Goal: Task Accomplishment & Management: Manage account settings

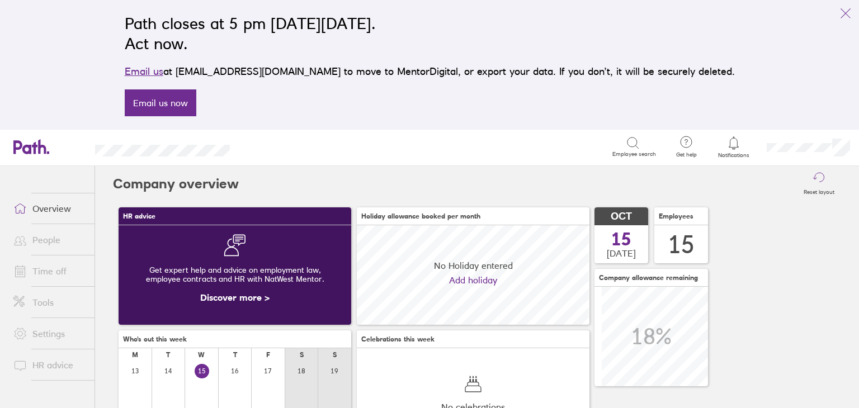
scroll to position [99, 233]
click at [451, 145] on div "Search" at bounding box center [433, 146] width 357 height 17
click at [844, 10] on icon "link" at bounding box center [845, 13] width 13 height 13
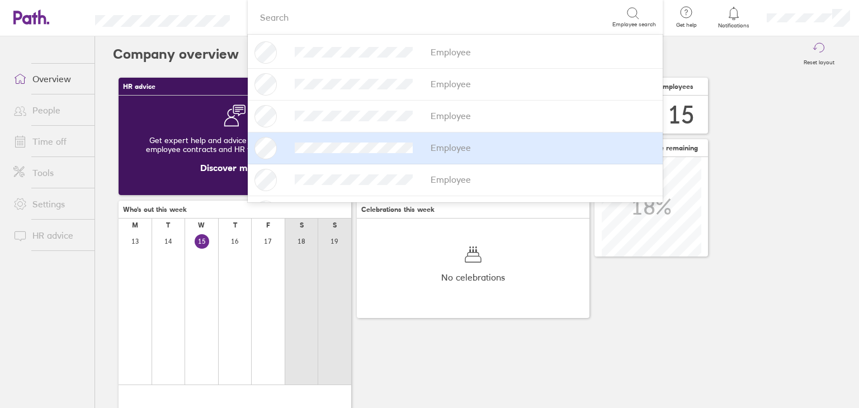
click at [58, 144] on link "Time off" at bounding box center [49, 141] width 90 height 22
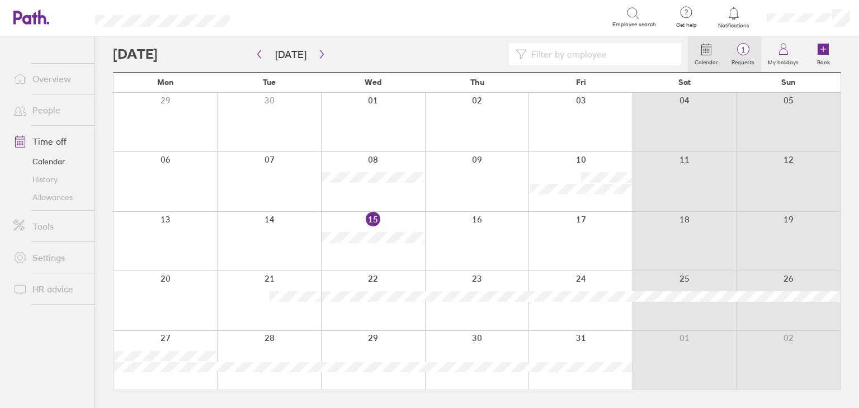
click at [750, 62] on label "Requests" at bounding box center [743, 61] width 36 height 10
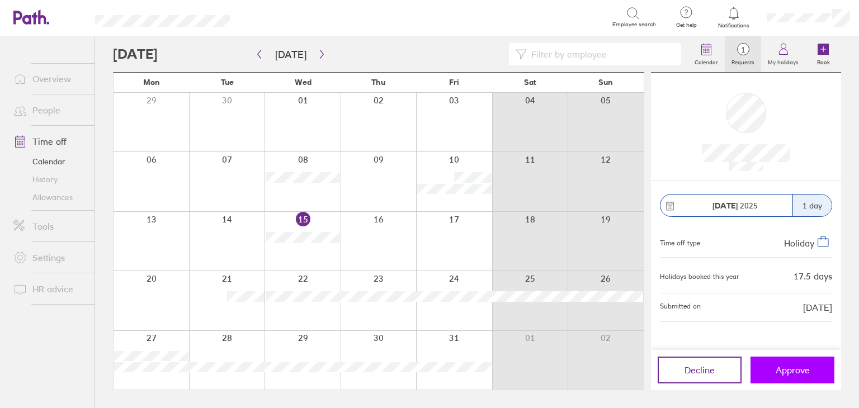
click at [796, 373] on span "Approve" at bounding box center [793, 370] width 34 height 10
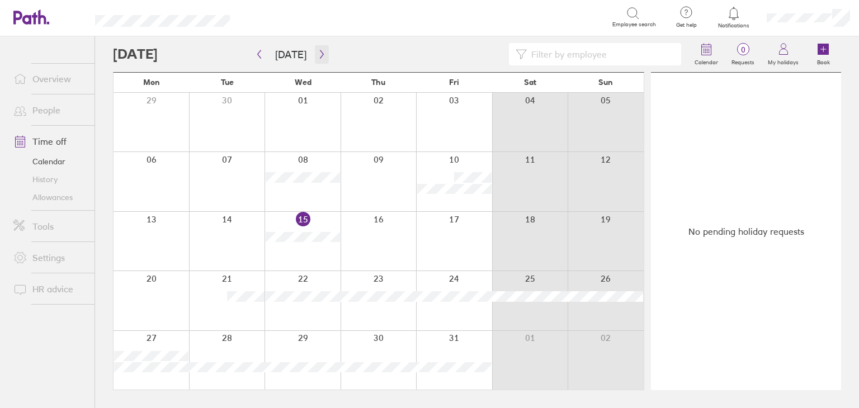
click at [318, 58] on icon "button" at bounding box center [322, 54] width 8 height 9
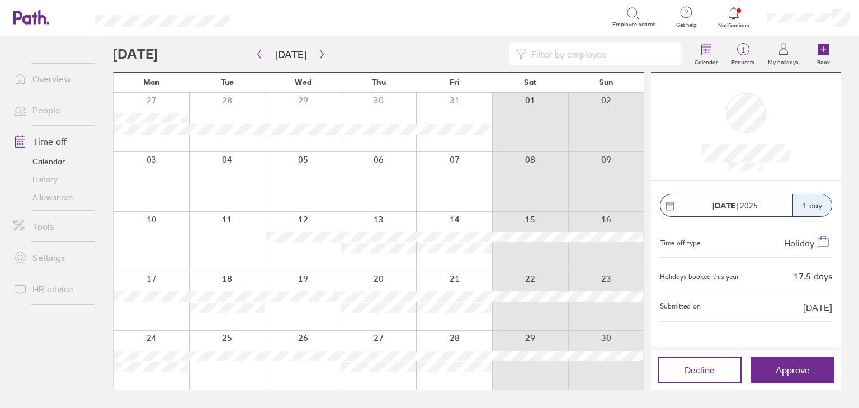
click at [56, 197] on link "Allowances" at bounding box center [49, 198] width 90 height 18
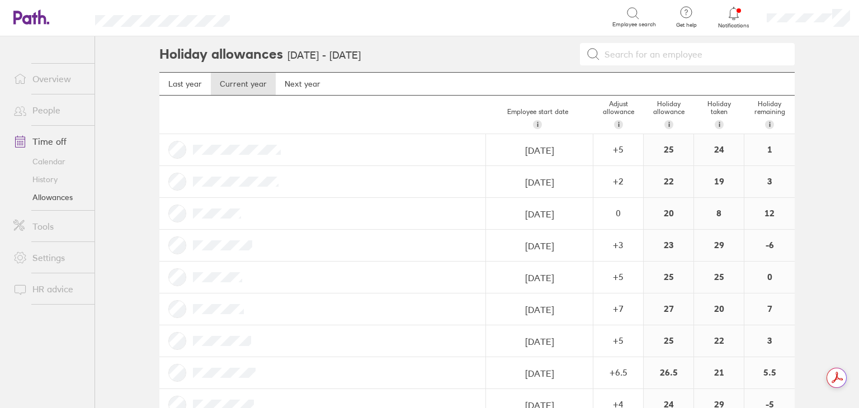
click at [481, 28] on div "Search Employee search" at bounding box center [455, 17] width 415 height 35
click at [60, 164] on link "Calendar" at bounding box center [49, 162] width 90 height 18
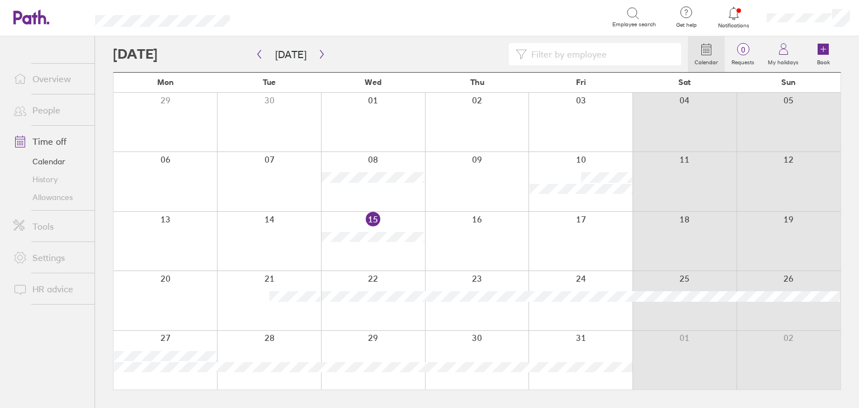
click at [609, 50] on input at bounding box center [601, 54] width 148 height 21
type input ","
click at [318, 58] on icon "button" at bounding box center [322, 54] width 8 height 9
click at [319, 54] on icon "button" at bounding box center [322, 54] width 8 height 9
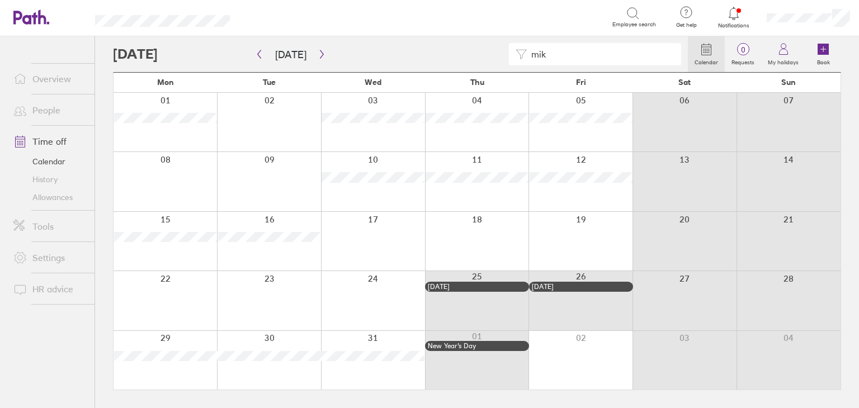
click at [593, 52] on input "mik" at bounding box center [601, 54] width 148 height 21
type input "nic"
click at [262, 59] on button "button" at bounding box center [259, 54] width 14 height 18
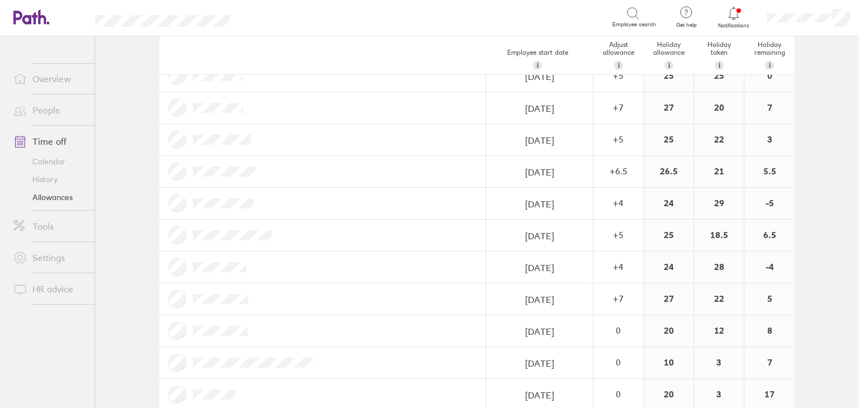
scroll to position [220, 0]
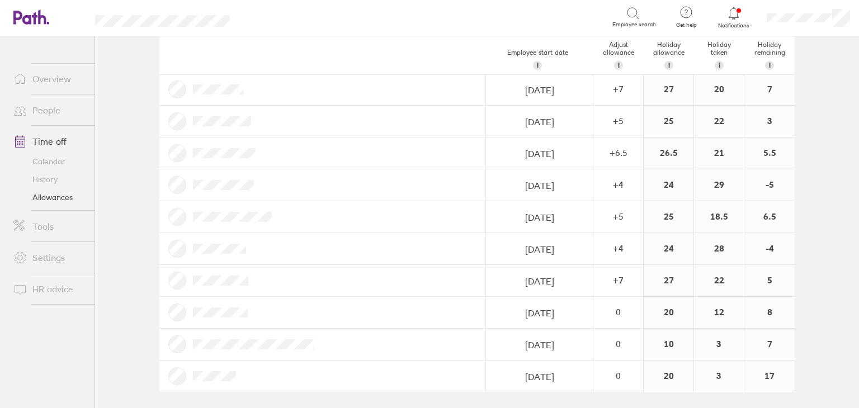
click at [451, 57] on div "Employee start date i The date this employee started at your company. Used for …" at bounding box center [477, 55] width 636 height 39
click at [610, 252] on div "+ 4" at bounding box center [618, 248] width 49 height 10
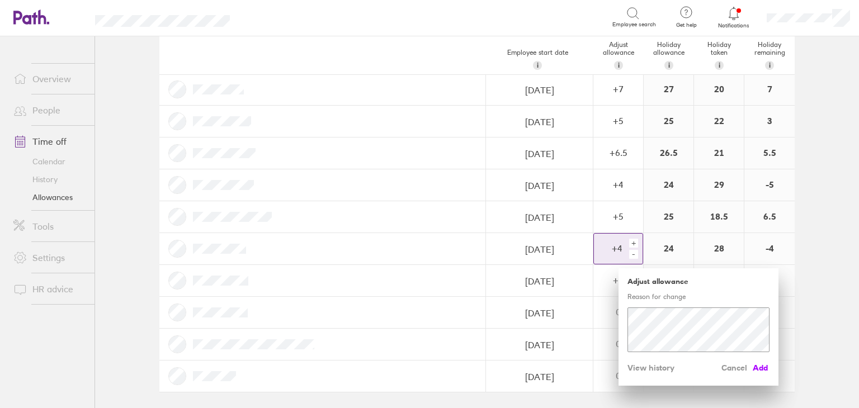
click at [760, 365] on span "Add" at bounding box center [761, 368] width 18 height 18
click at [629, 239] on div "+" at bounding box center [633, 243] width 9 height 9
click at [629, 240] on div "+" at bounding box center [633, 243] width 9 height 9
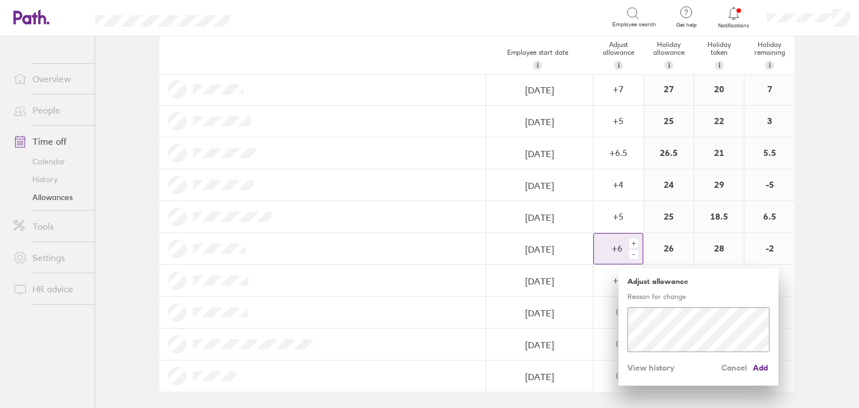
click at [629, 240] on div "+" at bounding box center [633, 243] width 9 height 9
click at [760, 366] on span "Add" at bounding box center [761, 368] width 18 height 18
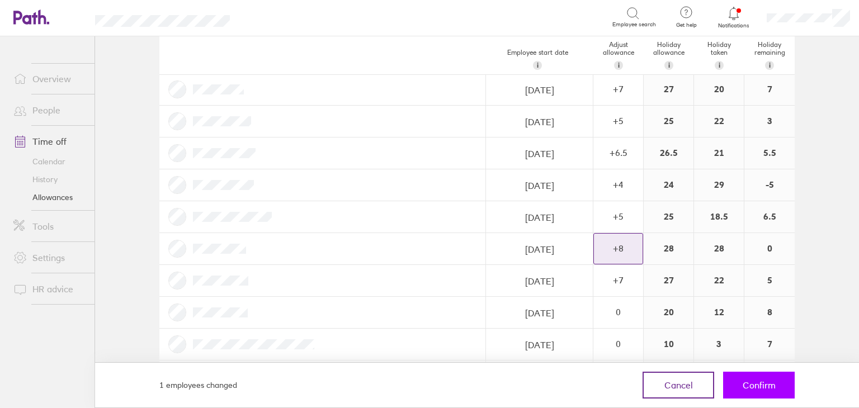
click at [760, 383] on span "Confirm" at bounding box center [759, 385] width 33 height 10
click at [767, 382] on span "Confirm" at bounding box center [759, 385] width 33 height 10
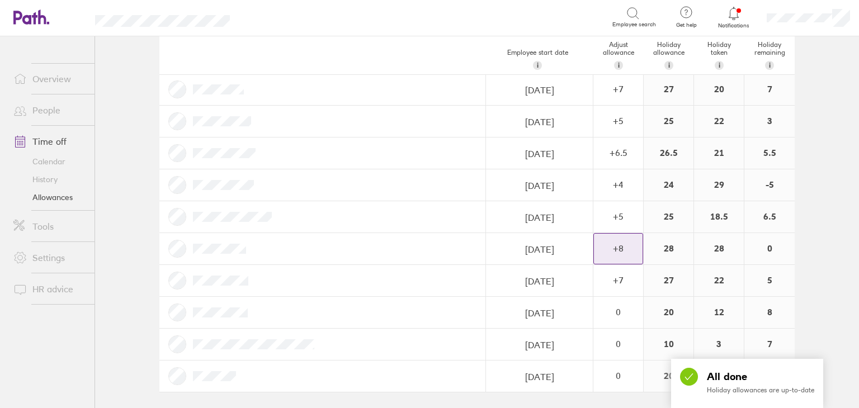
click at [816, 226] on main "Holiday allowances 1 Jan 2025 - 31 Dec 2025 Last year Current year Next year Em…" at bounding box center [477, 222] width 764 height 372
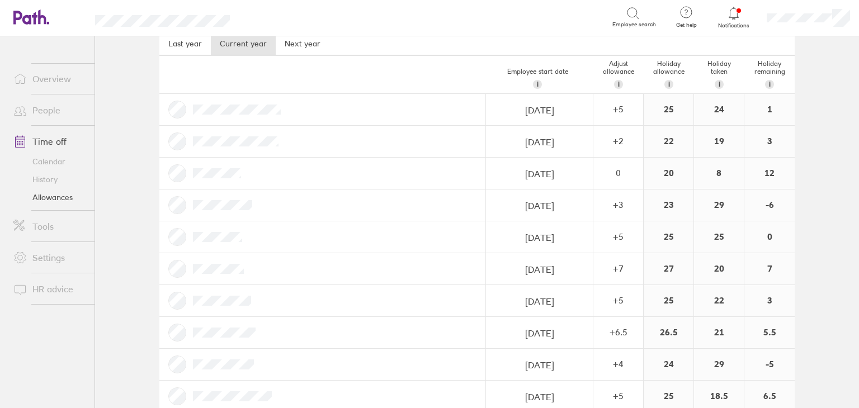
scroll to position [0, 0]
